Goal: Information Seeking & Learning: Understand process/instructions

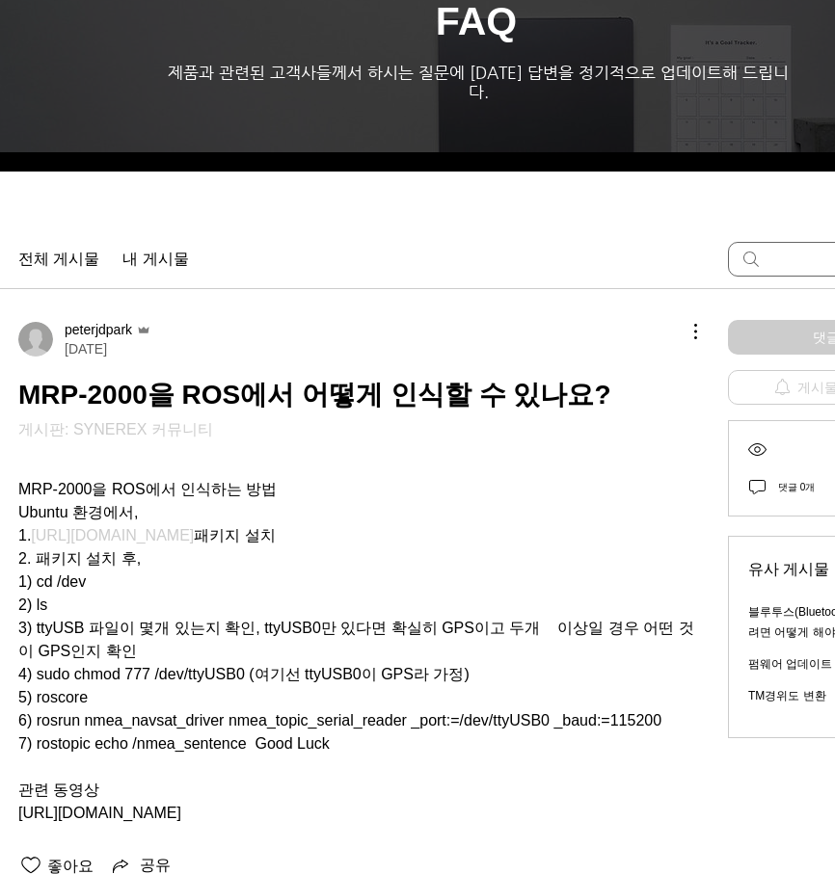
click at [180, 527] on span "[URL][DOMAIN_NAME]" at bounding box center [112, 535] width 163 height 16
drag, startPoint x: 272, startPoint y: 602, endPoint x: 256, endPoint y: 607, distance: 16.2
click at [256, 620] on span "3) ttyUSB 파일이 몇개 있는지 확인, ttyUSB0만 있다면 확실히 GPS이고 두개 이상일 경우 어떤 것이 GPS인지 확인" at bounding box center [356, 640] width 676 height 40
drag, startPoint x: 106, startPoint y: 641, endPoint x: 473, endPoint y: 669, distance: 368.3
click at [473, 669] on div "MRP-2000을 ROS에서 인식하는 방법 Ubuntu 환경에서, 1. [URL][DOMAIN_NAME] 패키지 설치 2. 패키지 설치 후, …" at bounding box center [357, 640] width 679 height 370
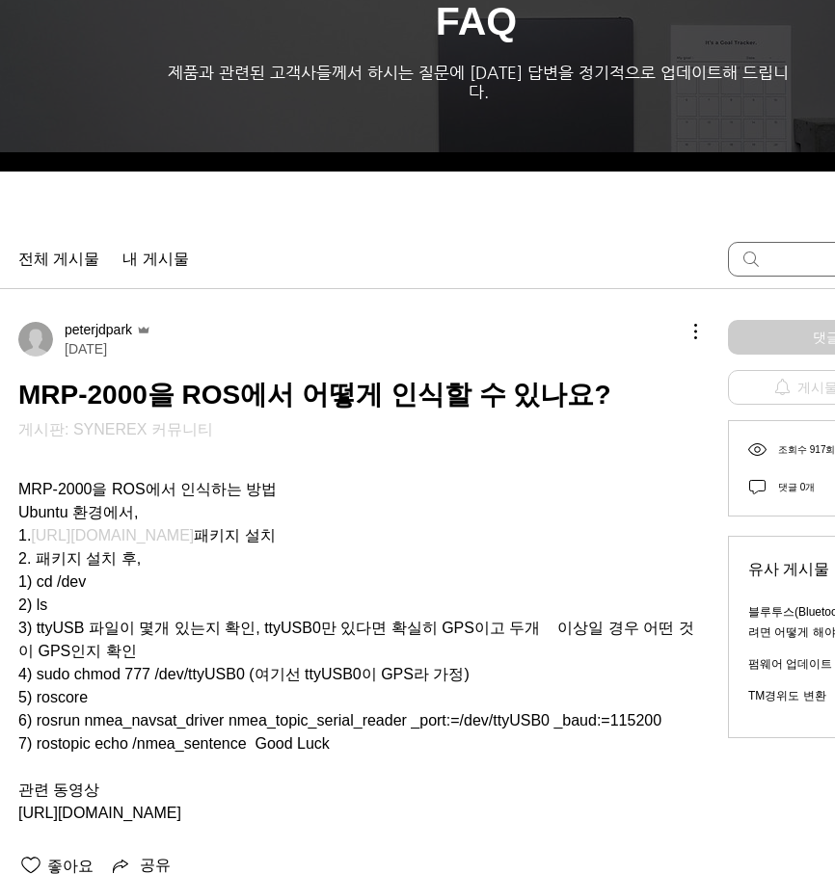
click at [424, 686] on span "5) roscore" at bounding box center [357, 697] width 679 height 23
drag, startPoint x: 405, startPoint y: 726, endPoint x: 209, endPoint y: 647, distance: 211.0
click at [209, 647] on div "MRP-2000을 ROS에서 인식하는 방법 Ubuntu 환경에서, 1. [URL][DOMAIN_NAME] 패키지 설치 2. 패키지 설치 후, …" at bounding box center [357, 640] width 679 height 370
click at [250, 629] on span "3) ttyUSB 파일이 몇개 있는지 확인, ttyUSB0만 있다면 확실히 GPS이고 두개 이상일 경우 어떤 것이 GPS인지 확인" at bounding box center [357, 640] width 679 height 46
drag, startPoint x: 163, startPoint y: 682, endPoint x: 371, endPoint y: 656, distance: 209.8
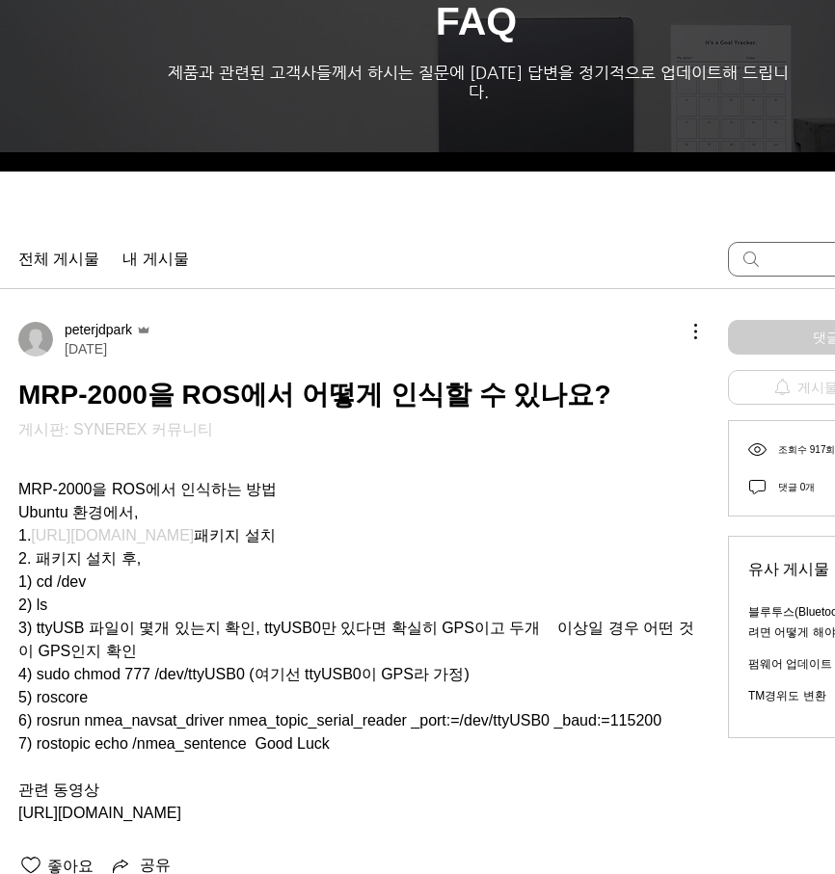
click at [361, 686] on span "5) roscore" at bounding box center [357, 697] width 679 height 23
drag, startPoint x: 684, startPoint y: 700, endPoint x: 61, endPoint y: 694, distance: 623.6
click at [61, 712] on span "6) rosrun nmea_navsat_driver nmea_topic_serial_reader _port:=/dev/ttyUSB0 _baud…" at bounding box center [339, 720] width 643 height 16
click at [74, 712] on span "6) rosrun nmea_navsat_driver nmea_topic_serial_reader _port:=/dev/ttyUSB0 _baud…" at bounding box center [339, 720] width 643 height 16
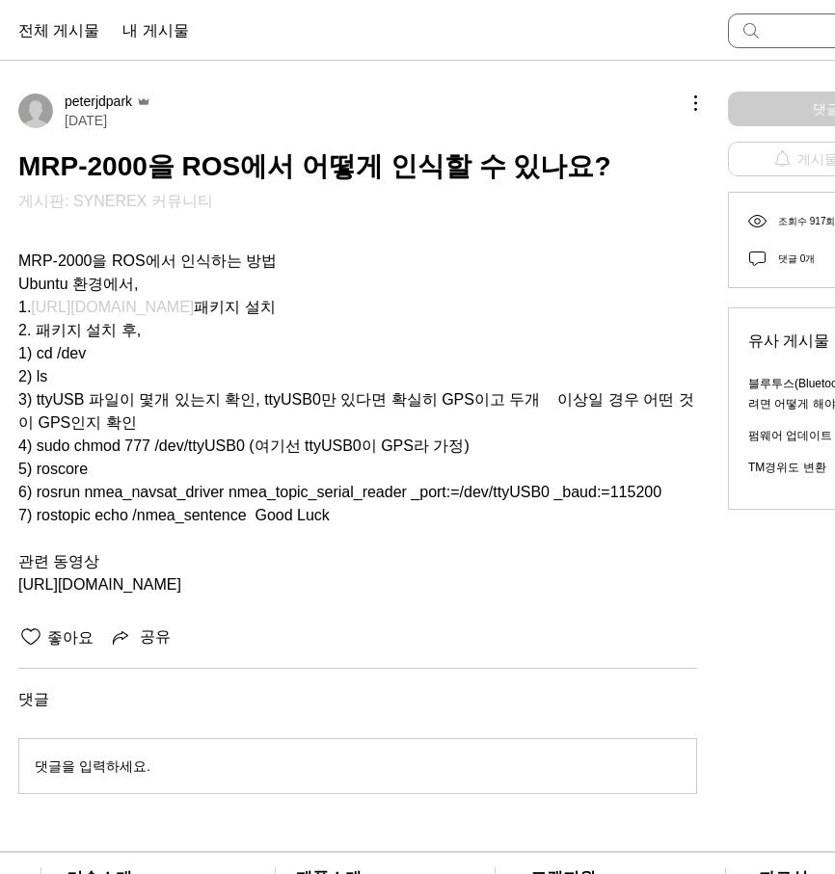
scroll to position [347, 0]
